Goal: Task Accomplishment & Management: Use online tool/utility

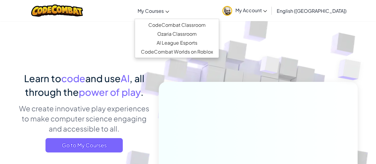
click at [164, 8] on span "My Courses" at bounding box center [151, 11] width 26 height 6
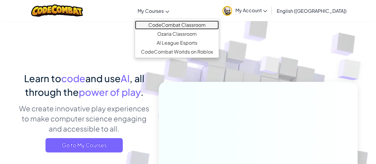
click at [184, 24] on link "CodeCombat Classroom" at bounding box center [177, 25] width 84 height 9
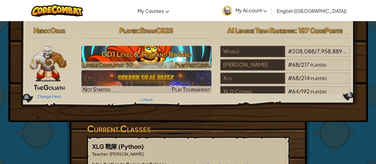
click at [144, 52] on h3 "GD1 Level 6: Risk and Reward" at bounding box center [146, 53] width 130 height 13
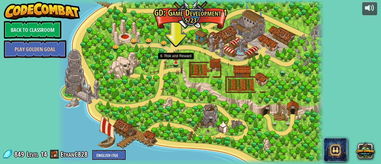
click at [174, 60] on img at bounding box center [176, 56] width 6 height 14
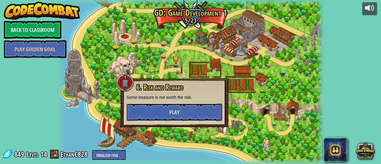
click at [200, 107] on button "Play" at bounding box center [174, 112] width 96 height 18
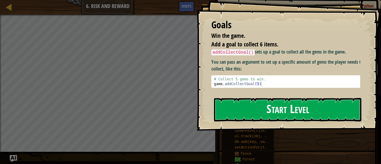
click at [238, 98] on button "Start Level" at bounding box center [287, 109] width 147 height 23
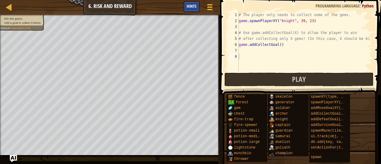
click at [191, 5] on span "Hints" at bounding box center [191, 6] width 10 height 6
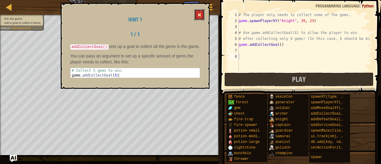
click at [199, 12] on button at bounding box center [199, 14] width 10 height 11
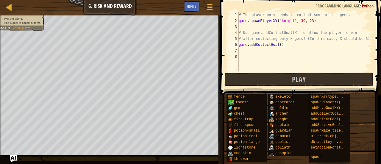
click at [285, 45] on div "# The player only needs to collect some of the gems. game . spawnPlayerXY ( "kn…" at bounding box center [304, 47] width 134 height 71
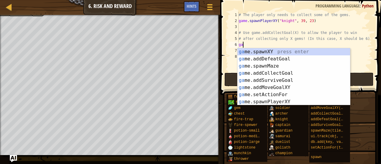
type textarea "g"
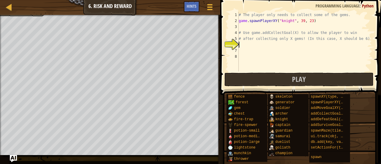
scroll to position [3, 0]
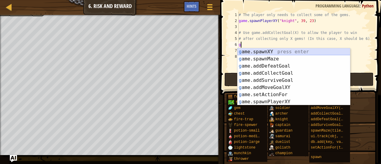
click at [284, 51] on div "g ame.spawnXY press enter g ame.spawnMaze press enter g ame.addDefeatGoal press…" at bounding box center [293, 83] width 113 height 71
type textarea "game.spawnXY("fence", 36, 30)"
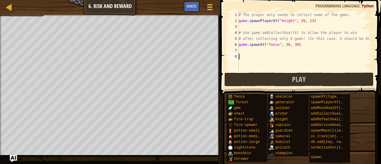
click at [285, 56] on div "# The player only needs to collect some of the gems. game . spawnPlayerXY ( "kn…" at bounding box center [304, 47] width 134 height 71
click at [280, 45] on div "# The player only needs to collect some of the gems. game . spawnPlayerXY ( "kn…" at bounding box center [304, 47] width 134 height 71
click at [290, 46] on div "# The player only needs to collect some of the gems. game . spawnPlayerXY ( "kn…" at bounding box center [304, 47] width 134 height 71
click at [299, 44] on div "# The player only needs to collect some of the gems. game . spawnPlayerXY ( "kn…" at bounding box center [304, 47] width 134 height 71
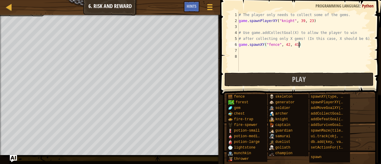
scroll to position [3, 5]
click at [299, 46] on div "# The player only needs to collect some of the gems. game . spawnPlayerXY ( "kn…" at bounding box center [304, 47] width 134 height 71
click at [290, 44] on div "# The player only needs to collect some of the gems. game . spawnPlayerXY ( "kn…" at bounding box center [304, 47] width 134 height 71
type textarea "game.spawnXY("fence", 43, 40)"
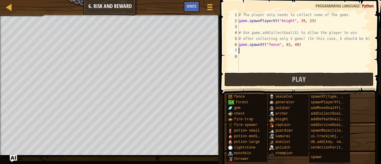
click at [243, 52] on div "# The player only needs to collect some of the gems. game . spawnPlayerXY ( "kn…" at bounding box center [304, 47] width 134 height 71
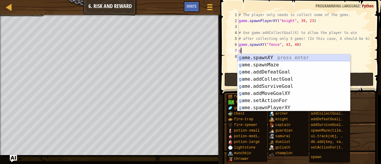
click at [245, 59] on div "g ame.spawnXY press enter g ame.spawnMaze press enter g ame.addDefeatGoal press…" at bounding box center [293, 89] width 113 height 71
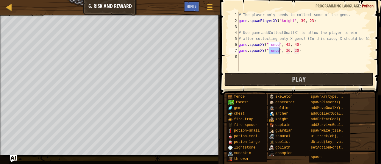
click at [289, 50] on div "# The player only needs to collect some of the gems. game . spawnPlayerXY ( "kn…" at bounding box center [304, 47] width 134 height 71
click at [296, 50] on div "# The player only needs to collect some of the gems. game . spawnPlayerXY ( "kn…" at bounding box center [304, 47] width 134 height 71
click at [298, 51] on div "# The player only needs to collect some of the gems. game . spawnPlayerXY ( "kn…" at bounding box center [304, 47] width 134 height 71
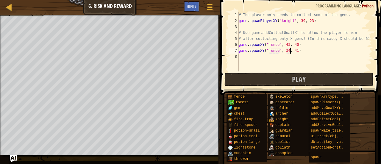
click at [289, 52] on div "# The player only needs to collect some of the gems. game . spawnPlayerXY ( "kn…" at bounding box center [304, 47] width 134 height 71
click at [297, 50] on div "# The player only needs to collect some of the gems. game . spawnPlayerXY ( "kn…" at bounding box center [304, 47] width 134 height 71
type textarea "game.spawnXY("fence", 35, 40)"
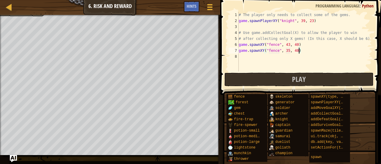
click at [241, 56] on div "# The player only needs to collect some of the gems. game . spawnPlayerXY ( "kn…" at bounding box center [304, 47] width 134 height 71
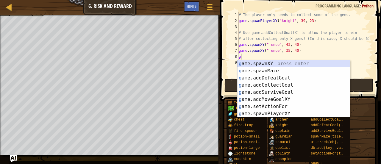
click at [249, 61] on div "g ame.spawnXY press enter g ame.spawnMaze press enter g ame.addDefeatGoal press…" at bounding box center [293, 95] width 113 height 71
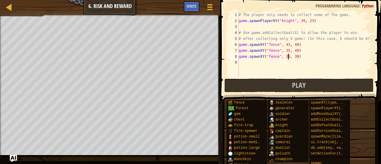
click at [289, 57] on div "# The player only needs to collect some of the gems. game . spawnPlayerXY ( "kn…" at bounding box center [304, 50] width 134 height 77
click at [291, 56] on div "# The player only needs to collect some of the gems. game . spawnPlayerXY ( "kn…" at bounding box center [304, 50] width 134 height 77
type textarea "game.spawnXY("fence", 42, 30)"
click at [300, 57] on div "# The player only needs to collect some of the gems. game . spawnPlayerXY ( "kn…" at bounding box center [304, 50] width 134 height 77
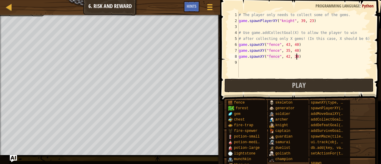
click at [297, 56] on div "# The player only needs to collect some of the gems. game . spawnPlayerXY ( "kn…" at bounding box center [304, 50] width 134 height 77
drag, startPoint x: 298, startPoint y: 57, endPoint x: 290, endPoint y: 61, distance: 9.3
click at [290, 61] on div "# The player only needs to collect some of the gems. game . spawnPlayerXY ( "kn…" at bounding box center [304, 50] width 134 height 77
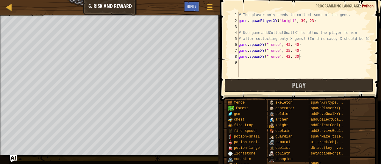
click at [299, 56] on div "# The player only needs to collect some of the gems. game . spawnPlayerXY ( "kn…" at bounding box center [304, 50] width 134 height 77
click at [290, 56] on div "# The player only needs to collect some of the gems. game . spawnPlayerXY ( "kn…" at bounding box center [304, 50] width 134 height 77
click at [299, 56] on div "# The player only needs to collect some of the gems. game . spawnPlayerXY ( "kn…" at bounding box center [304, 50] width 134 height 77
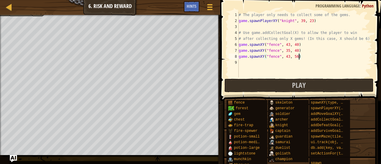
scroll to position [3, 5]
type textarea "game.spawnXY("fence", 43, 57)"
click at [243, 60] on div "# The player only needs to collect some of the gems. game . spawnPlayerXY ( "kn…" at bounding box center [304, 50] width 134 height 77
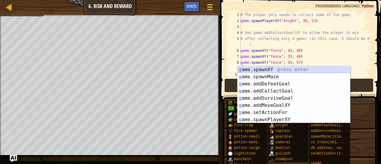
click at [253, 70] on div "g ame.spawnXY press enter g ame.spawnMaze press enter g ame.addDefeatGoal press…" at bounding box center [293, 101] width 113 height 71
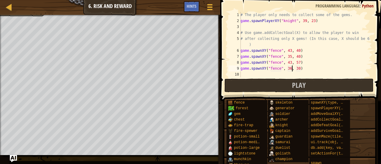
click at [292, 68] on div "# The player only needs to collect some of the gems. game . spawnPlayerXY ( "kn…" at bounding box center [305, 50] width 133 height 77
click at [300, 68] on div "# The player only needs to collect some of the gems. game . spawnPlayerXY ( "kn…" at bounding box center [305, 50] width 133 height 77
click at [291, 69] on div "# The player only needs to collect some of the gems. game . spawnPlayerXY ( "kn…" at bounding box center [305, 50] width 133 height 77
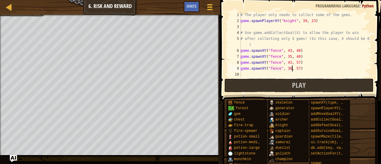
scroll to position [3, 4]
click at [274, 84] on button "Play" at bounding box center [298, 85] width 149 height 14
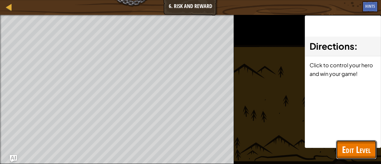
click at [354, 147] on span "Edit Level" at bounding box center [356, 149] width 29 height 12
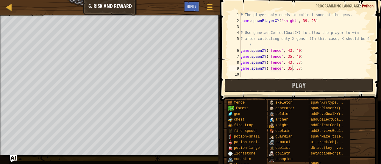
click at [302, 67] on div "# The player only needs to collect some of the gems. game . spawnPlayerXY ( "kn…" at bounding box center [305, 50] width 133 height 77
drag, startPoint x: 302, startPoint y: 67, endPoint x: 320, endPoint y: 73, distance: 19.0
click at [320, 73] on div "# The player only needs to collect some of the gems. game . spawnPlayerXY ( "kn…" at bounding box center [305, 50] width 133 height 77
click at [310, 59] on div "# The player only needs to collect some of the gems. game . spawnPlayerXY ( "kn…" at bounding box center [305, 50] width 133 height 77
drag, startPoint x: 280, startPoint y: 68, endPoint x: 272, endPoint y: 67, distance: 7.5
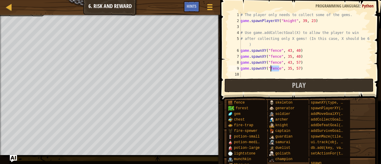
click at [272, 67] on div "# The player only needs to collect some of the gems. game . spawnPlayerXY ( "kn…" at bounding box center [305, 50] width 133 height 77
click at [280, 68] on div "# The player only needs to collect some of the gems. game . spawnPlayerXY ( "kn…" at bounding box center [305, 50] width 133 height 77
click at [282, 67] on div "# The player only needs to collect some of the gems. game . spawnPlayerXY ( "kn…" at bounding box center [305, 50] width 133 height 77
click at [281, 67] on div "# The player only needs to collect some of the gems. game . spawnPlayerXY ( "kn…" at bounding box center [305, 44] width 133 height 65
click at [281, 67] on div "# The player only needs to collect some of the gems. game . spawnPlayerXY ( "kn…" at bounding box center [305, 50] width 133 height 77
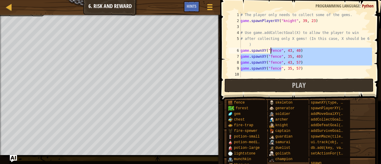
drag, startPoint x: 281, startPoint y: 67, endPoint x: 271, endPoint y: 51, distance: 19.3
click at [271, 51] on div "# The player only needs to collect some of the gems. game . spawnPlayerXY ( "kn…" at bounding box center [305, 50] width 133 height 77
type textarea "game.spawnXY("fence", 43, 40) game.spawnXY("fence", 35, 40)"
click at [311, 77] on div "# The player only needs to collect some of the gems. game . spawnPlayerXY ( "kn…" at bounding box center [305, 50] width 133 height 77
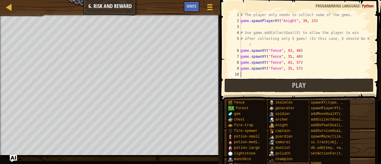
scroll to position [3, 0]
drag, startPoint x: 271, startPoint y: 68, endPoint x: 281, endPoint y: 67, distance: 10.4
click at [281, 67] on div "# The player only needs to collect some of the gems. game . spawnPlayerXY ( "kn…" at bounding box center [305, 50] width 133 height 77
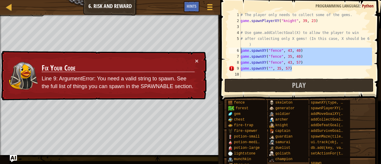
drag, startPoint x: 305, startPoint y: 69, endPoint x: 241, endPoint y: 50, distance: 66.8
click at [241, 50] on div "# The player only needs to collect some of the gems. game . spawnPlayerXY ( "kn…" at bounding box center [305, 50] width 133 height 77
type textarea "game.spawnXY("fence", 43, 40) game.spawnXY("fence", 35, 40)"
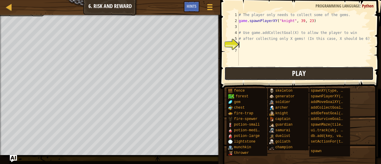
click at [296, 69] on span "Play" at bounding box center [299, 73] width 14 height 10
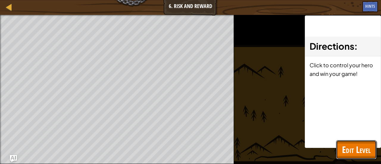
click at [363, 154] on span "Edit Level" at bounding box center [356, 149] width 29 height 12
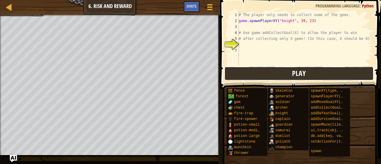
click at [282, 70] on button "Play" at bounding box center [298, 74] width 149 height 14
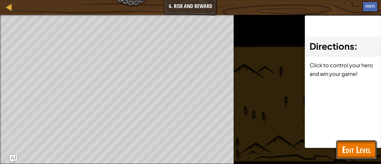
click at [359, 142] on button "Edit Level" at bounding box center [356, 149] width 40 height 19
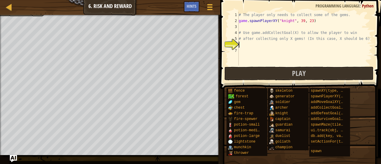
click at [252, 47] on div "# The player only needs to collect some of the gems. game . spawnPlayerXY ( "kn…" at bounding box center [304, 44] width 134 height 65
type textarea "g"
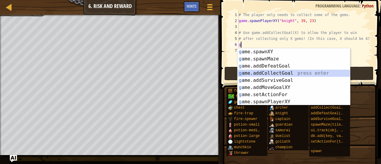
click at [277, 73] on div "g ame.spawnXY press enter g ame.spawnMaze press enter g ame.addDefeatGoal press…" at bounding box center [293, 83] width 113 height 71
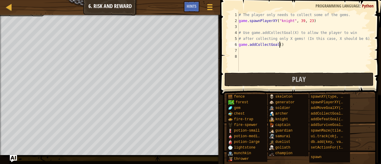
click at [279, 44] on div "# The player only needs to collect some of the gems. game . spawnPlayerXY ( "kn…" at bounding box center [304, 47] width 134 height 71
type textarea "game.addCollectGoal()"
drag, startPoint x: 281, startPoint y: 44, endPoint x: 272, endPoint y: 55, distance: 13.9
click at [272, 55] on div "# The player only needs to collect some of the gems. game . spawnPlayerXY ( "kn…" at bounding box center [304, 47] width 134 height 71
click at [281, 44] on div "# The player only needs to collect some of the gems. game . spawnPlayerXY ( "kn…" at bounding box center [304, 47] width 134 height 71
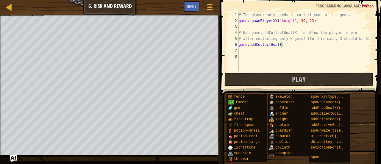
type textarea "game.addCollectGoal(x)"
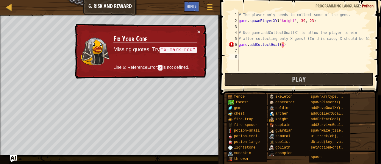
click at [286, 57] on div "# The player only needs to collect some of the gems. game . spawnPlayerXY ( "kn…" at bounding box center [304, 47] width 134 height 71
click at [284, 45] on div "# The player only needs to collect some of the gems. game . spawnPlayerXY ( "kn…" at bounding box center [304, 47] width 134 height 71
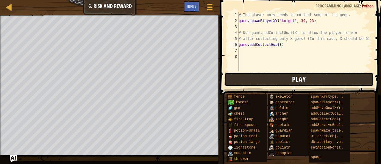
click at [300, 80] on span "Play" at bounding box center [299, 79] width 14 height 10
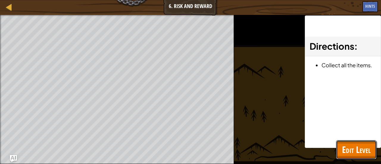
click at [362, 153] on span "Edit Level" at bounding box center [356, 149] width 29 height 12
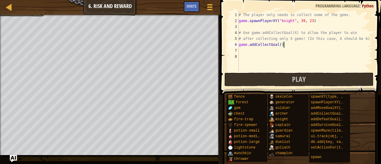
click at [287, 47] on div "# The player only needs to collect some of the gems. game . spawnPlayerXY ( "kn…" at bounding box center [304, 47] width 134 height 71
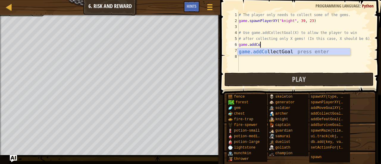
type textarea "game.addCo"
click at [287, 50] on div "game.addCo llectGoal press enter" at bounding box center [293, 58] width 113 height 21
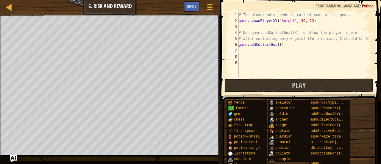
click at [287, 50] on div "# The player only needs to collect some of the gems. game . spawnPlayerXY ( "kn…" at bounding box center [304, 50] width 134 height 77
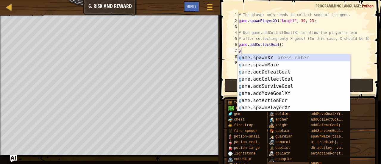
click at [268, 56] on div "g ame.spawnXY press enter g ame.spawnMaze press enter g ame.addDefeatGoal press…" at bounding box center [293, 89] width 113 height 71
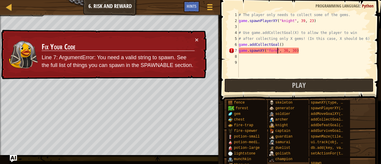
scroll to position [3, 3]
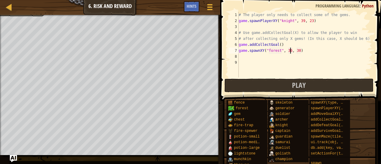
click at [291, 50] on div "# The player only needs to collect some of the gems. game . spawnPlayerXY ( "kn…" at bounding box center [304, 50] width 134 height 77
click at [292, 51] on div "# The player only needs to collect some of the gems. game . spawnPlayerXY ( "kn…" at bounding box center [304, 50] width 134 height 77
click at [302, 51] on div "# The player only needs to collect some of the gems. game . spawnPlayerXY ( "kn…" at bounding box center [304, 50] width 134 height 77
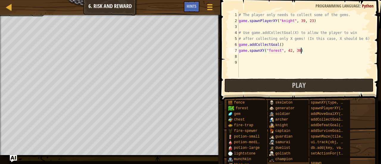
click at [300, 50] on div "# The player only needs to collect some of the gems. game . spawnPlayerXY ( "kn…" at bounding box center [304, 50] width 134 height 77
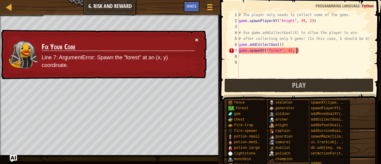
type textarea "game.spawnXY("forest", 42, )"
drag, startPoint x: 196, startPoint y: 38, endPoint x: 332, endPoint y: 69, distance: 139.6
click at [332, 69] on div "# The player only needs to collect some of the gems. game . spawnPlayerXY ( "kn…" at bounding box center [304, 50] width 134 height 77
click at [291, 50] on div "# The player only needs to collect some of the gems. game . spawnPlayerXY ( "kn…" at bounding box center [304, 50] width 134 height 77
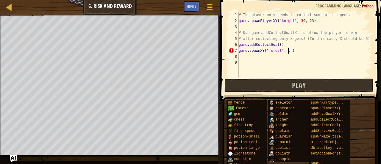
scroll to position [3, 4]
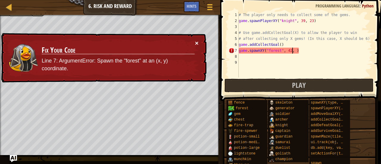
click at [197, 41] on button "×" at bounding box center [197, 43] width 4 height 6
click at [295, 50] on div "# The player only needs to collect some of the gems. game . spawnPlayerXY ( "kn…" at bounding box center [304, 50] width 134 height 77
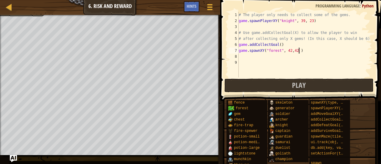
scroll to position [3, 5]
click at [256, 83] on button "Play" at bounding box center [298, 85] width 149 height 14
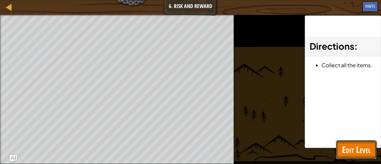
click at [355, 147] on span "Edit Level" at bounding box center [356, 149] width 29 height 12
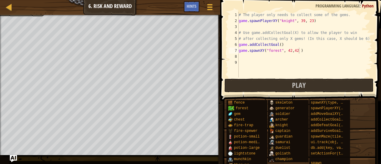
click at [304, 48] on div "# The player only needs to collect some of the gems. game . spawnPlayerXY ( "kn…" at bounding box center [304, 50] width 134 height 77
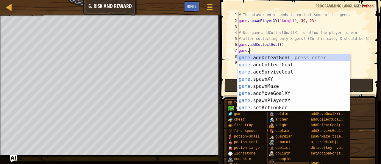
scroll to position [3, 0]
type textarea "g"
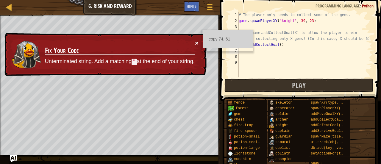
click at [196, 41] on button "×" at bounding box center [197, 43] width 4 height 6
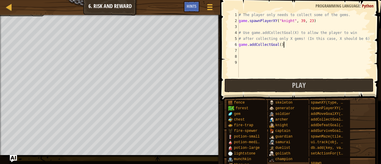
click at [284, 45] on div "# The player only needs to collect some of the gems. game . spawnPlayerXY ( "kn…" at bounding box center [304, 50] width 134 height 77
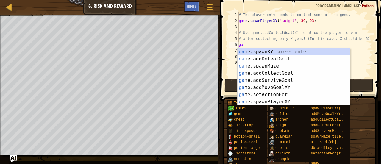
type textarea "g"
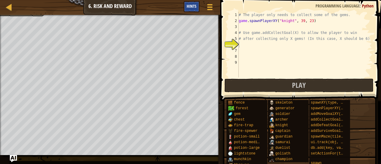
click at [192, 6] on span "Hints" at bounding box center [191, 6] width 10 height 6
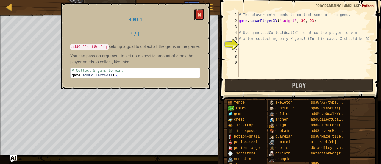
click at [199, 14] on span at bounding box center [199, 15] width 4 height 4
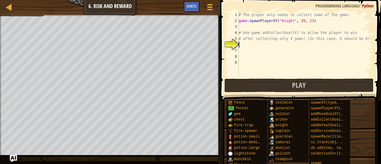
click at [242, 45] on div "# The player only needs to collect some of the gems. game . spawnPlayerXY ( "kn…" at bounding box center [304, 50] width 134 height 77
type textarea "g"
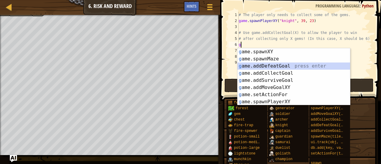
click at [256, 68] on div "g ame.spawnXY press enter g ame.spawnMaze press enter g ame.addDefeatGoal press…" at bounding box center [293, 83] width 113 height 71
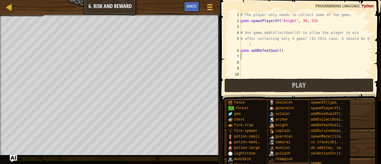
click at [285, 52] on div "# The player only needs to collect some of the gems. game . spawnPlayerXY ( "kn…" at bounding box center [305, 50] width 133 height 77
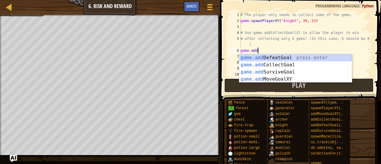
type textarea "g"
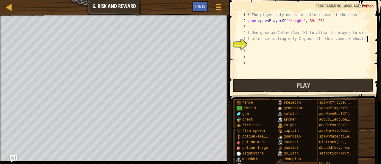
type textarea "# after collecting only X gems! (In this case, X should"
click at [8, 4] on div at bounding box center [8, 6] width 7 height 7
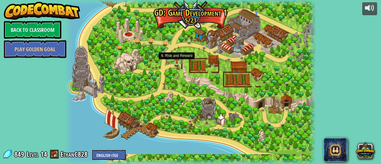
click at [177, 60] on img at bounding box center [176, 57] width 5 height 12
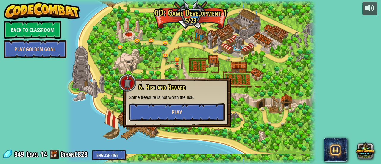
click at [194, 111] on button "Play" at bounding box center [177, 112] width 96 height 18
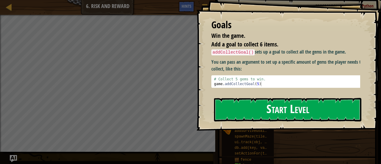
click at [243, 100] on button "Start Level" at bounding box center [287, 109] width 147 height 23
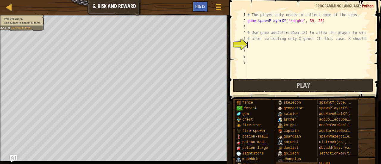
click at [257, 44] on div "# The player only needs to collect some of the gems. game . spawnPlayerXY ( "kn…" at bounding box center [309, 50] width 126 height 77
click at [260, 46] on div "# The player only needs to collect some of the gems. game . spawnPlayerXY ( "kn…" at bounding box center [309, 50] width 126 height 77
type textarea "g"
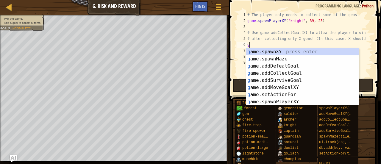
scroll to position [3, 0]
click at [287, 72] on div "g ame.spawnXY press enter g ame.spawnMaze press enter g ame.addDefeatGoal press…" at bounding box center [302, 83] width 113 height 71
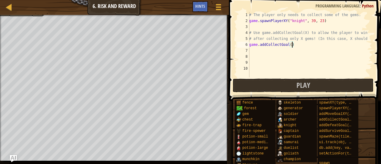
click at [292, 46] on div "# The player only needs to collect some of the gems. game . spawnPlayerXY ( "kn…" at bounding box center [310, 50] width 124 height 77
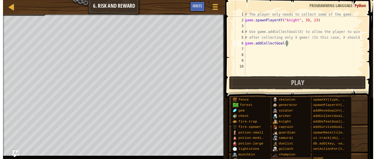
scroll to position [3, 4]
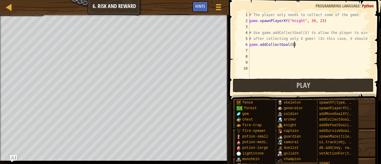
type textarea "game.addCollectGoal(6)"
click at [262, 84] on button "Play" at bounding box center [303, 85] width 141 height 14
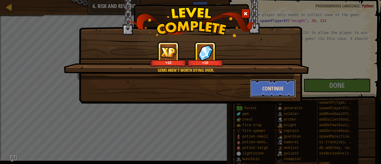
click at [288, 87] on button "Continue" at bounding box center [273, 88] width 46 height 18
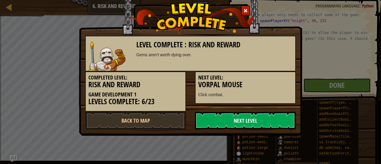
click at [255, 119] on link "Next Level" at bounding box center [245, 120] width 101 height 18
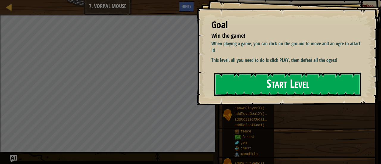
click at [253, 91] on button "Start Level" at bounding box center [287, 84] width 147 height 23
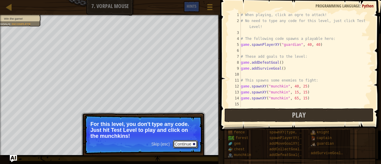
click at [180, 142] on button "Continue" at bounding box center [185, 144] width 25 height 8
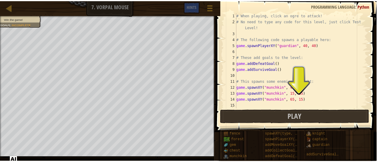
scroll to position [3, 0]
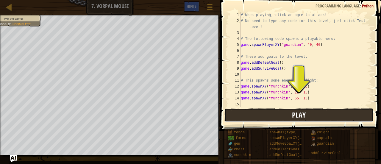
click at [267, 115] on button "Play" at bounding box center [298, 115] width 149 height 14
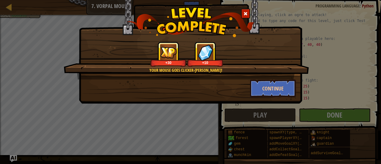
click at [139, 133] on div "Your mouse goes clicker-[PERSON_NAME]! +30 +10 Continue" at bounding box center [190, 82] width 381 height 164
click at [242, 15] on div at bounding box center [245, 14] width 9 height 10
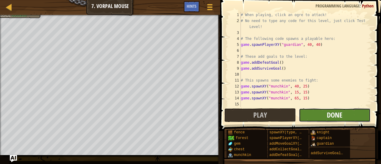
click at [337, 112] on span "Done" at bounding box center [333, 115] width 15 height 10
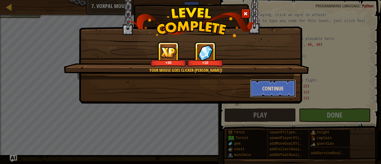
click at [268, 85] on button "Continue" at bounding box center [273, 88] width 46 height 18
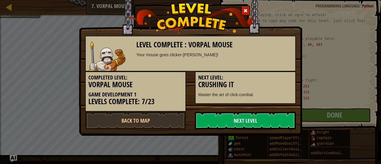
click at [211, 122] on link "Next Level" at bounding box center [245, 120] width 101 height 18
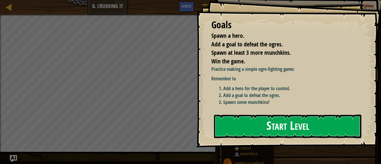
click at [216, 119] on button "Start Level" at bounding box center [287, 125] width 147 height 23
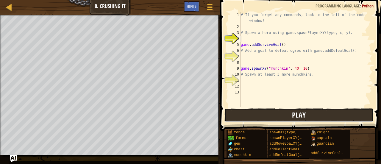
click at [260, 112] on button "Play" at bounding box center [298, 115] width 149 height 14
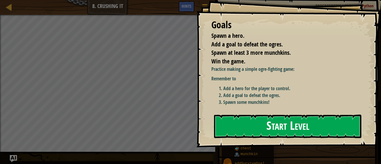
click at [261, 117] on button "Start Level" at bounding box center [287, 125] width 147 height 23
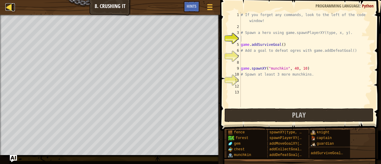
click at [8, 6] on div at bounding box center [8, 6] width 7 height 7
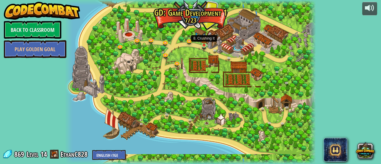
click at [202, 43] on img at bounding box center [203, 39] width 5 height 12
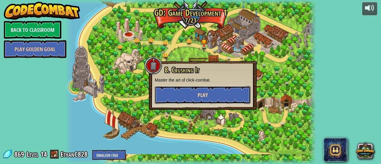
click at [217, 89] on button "Play" at bounding box center [203, 95] width 96 height 18
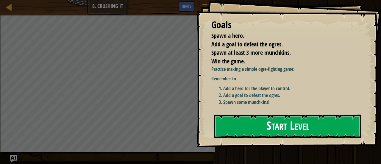
click at [222, 123] on button "Start Level" at bounding box center [287, 125] width 147 height 23
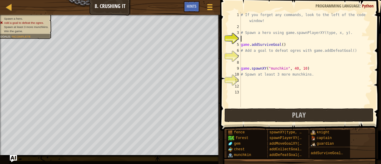
click at [247, 38] on div "# If you forget any commands, look to the left of the code window! # Spawn a he…" at bounding box center [305, 68] width 132 height 113
click at [247, 40] on div "# If you forget any commands, look to the left of the code window! # Spawn a he…" at bounding box center [305, 68] width 132 height 113
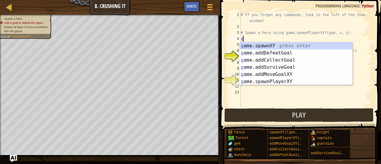
scroll to position [3, 0]
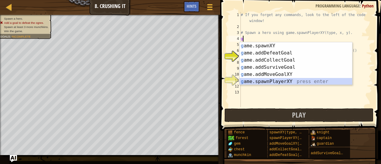
click at [285, 81] on div "g ame.spawnXY press enter g ame.addDefeatGoal press enter g ame.addCollectGoal …" at bounding box center [295, 70] width 113 height 57
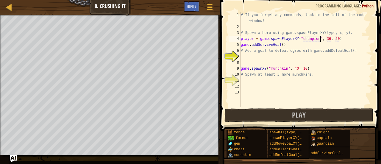
scroll to position [3, 7]
click at [331, 38] on div "# If you forget any commands, look to the left of the code window! # Spawn a he…" at bounding box center [305, 68] width 132 height 113
click at [336, 39] on div "# If you forget any commands, look to the left of the code window! # Spawn a he…" at bounding box center [305, 68] width 132 height 113
type textarea "player = game.spawnPlayerXY("champion", 20, 20)"
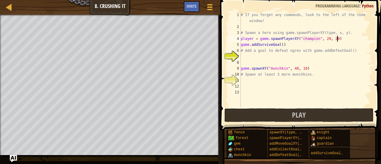
scroll to position [3, 8]
click at [248, 59] on div "# If you forget any commands, look to the left of the code window! # Spawn a he…" at bounding box center [305, 68] width 132 height 113
type textarea "g"
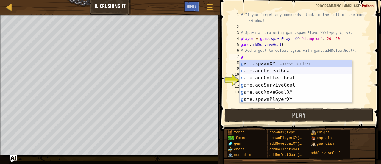
click at [275, 71] on div "g ame.spawnXY press enter g ame.addDefeatGoal press enter g ame.addCollectGoal …" at bounding box center [295, 88] width 113 height 57
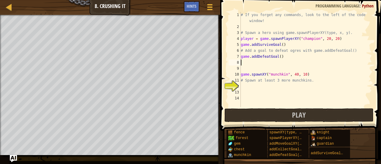
type textarea "game.addDefeatGoal()"
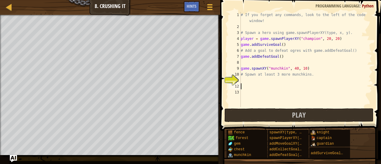
click at [249, 84] on div "# If you forget any commands, look to the left of the code window! # Spawn a he…" at bounding box center [305, 68] width 132 height 113
click at [249, 79] on div "# If you forget any commands, look to the left of the code window! # Spawn a he…" at bounding box center [305, 68] width 132 height 113
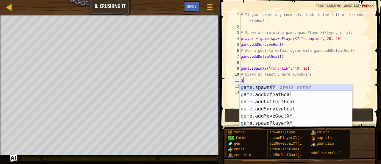
click at [271, 88] on div "g ame.spawnXY press enter g ame.addDefeatGoal press enter g ame.addCollectGoal …" at bounding box center [295, 112] width 113 height 57
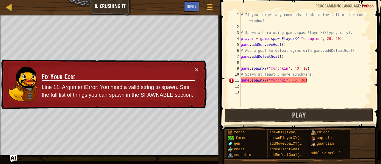
scroll to position [3, 4]
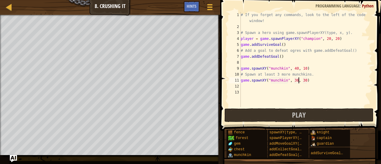
click at [299, 80] on div "# If you forget any commands, look to the left of the code window! # Spawn a he…" at bounding box center [305, 68] width 132 height 113
click at [305, 80] on div "# If you forget any commands, look to the left of the code window! # Spawn a he…" at bounding box center [305, 68] width 132 height 113
click at [307, 80] on div "# If you forget any commands, look to the left of the code window! # Spawn a he…" at bounding box center [305, 68] width 132 height 113
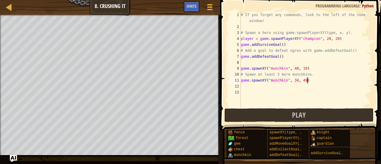
type textarea "game.spawnXY("munchkin", 34, 49)"
click at [242, 87] on div "# If you forget any commands, look to the left of the code window! # Spawn a he…" at bounding box center [305, 68] width 132 height 113
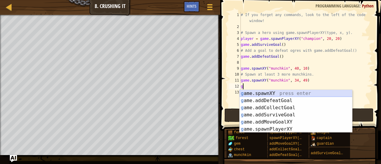
click at [247, 93] on div "g ame.spawnXY press enter g ame.addDefeatGoal press enter g ame.addCollectGoal …" at bounding box center [295, 118] width 113 height 57
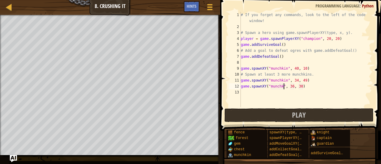
scroll to position [3, 4]
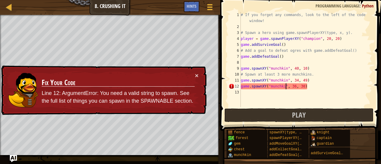
type textarea "game.spawnXY("munchkin", 36, 30)"
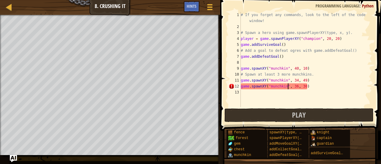
scroll to position [3, 4]
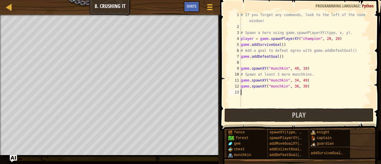
click at [246, 93] on div "# If you forget any commands, look to the left of the code window! # Spawn a he…" at bounding box center [305, 68] width 132 height 113
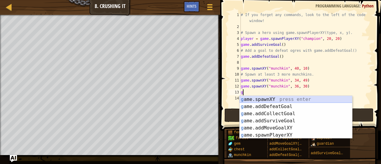
click at [261, 99] on div "g ame.spawnXY press enter g ame.addDefeatGoal press enter g ame.addCollectGoal …" at bounding box center [295, 124] width 113 height 57
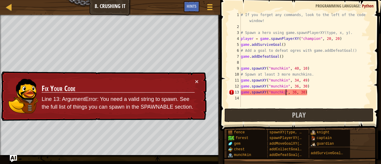
scroll to position [3, 4]
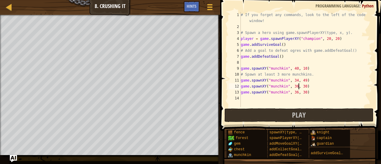
click at [298, 87] on div "# If you forget any commands, look to the left of the code window! # Spawn a he…" at bounding box center [305, 68] width 132 height 113
click at [305, 87] on div "# If you forget any commands, look to the left of the code window! # Spawn a he…" at bounding box center [305, 68] width 132 height 113
click at [297, 93] on div "# If you forget any commands, look to the left of the code window! # Spawn a he…" at bounding box center [305, 68] width 132 height 113
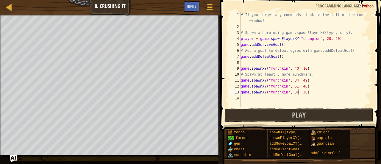
scroll to position [3, 5]
click at [306, 91] on div "# If you forget any commands, look to the left of the code window! # Spawn a he…" at bounding box center [305, 68] width 132 height 113
click at [308, 92] on div "# If you forget any commands, look to the left of the code window! # Spawn a he…" at bounding box center [305, 68] width 132 height 113
type textarea "game.spawnXY("munchkin", 64, 21)"
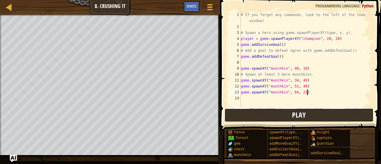
click at [246, 114] on button "Play" at bounding box center [298, 115] width 149 height 14
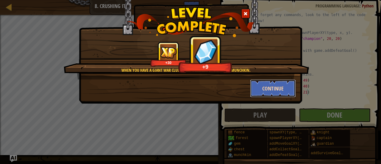
click at [269, 86] on button "Continue" at bounding box center [273, 88] width 46 height 18
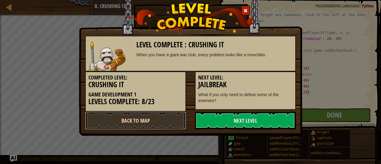
click at [127, 115] on link "Back to Map" at bounding box center [135, 120] width 101 height 18
